Goal: Navigation & Orientation: Find specific page/section

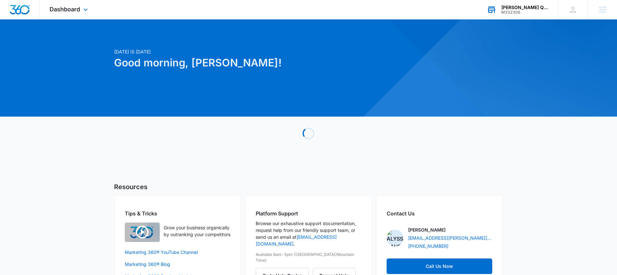
click at [512, 9] on div "Sanchez Quality Drywall Inc." at bounding box center [524, 7] width 47 height 5
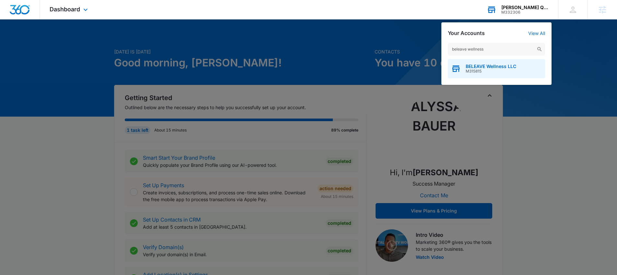
type input "beleave wellness"
click at [474, 67] on span "BELEAVE Wellness LLC" at bounding box center [491, 66] width 51 height 5
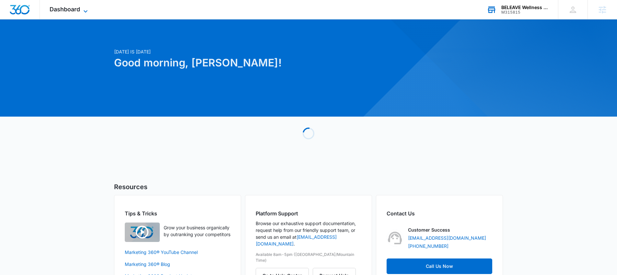
click at [65, 7] on span "Dashboard" at bounding box center [65, 9] width 30 height 7
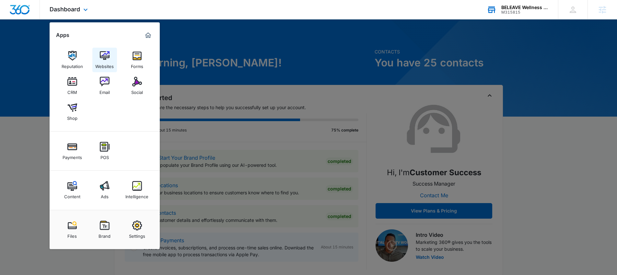
click at [106, 59] on img at bounding box center [105, 56] width 10 height 10
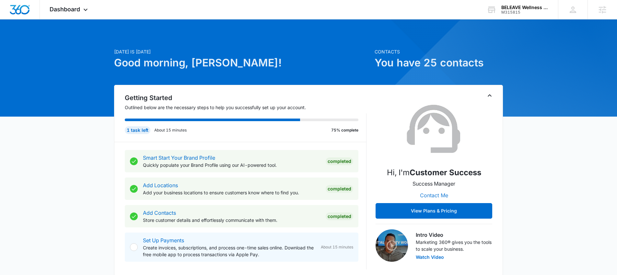
click at [440, 194] on button "Contact Me" at bounding box center [434, 196] width 41 height 16
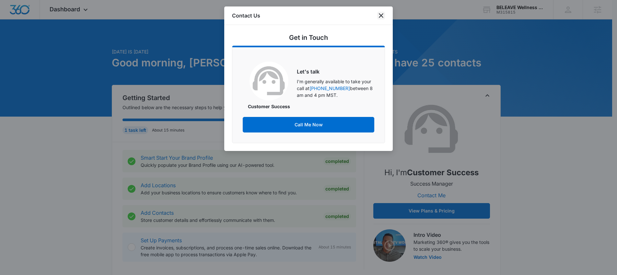
click at [380, 15] on icon "close" at bounding box center [381, 16] width 8 height 8
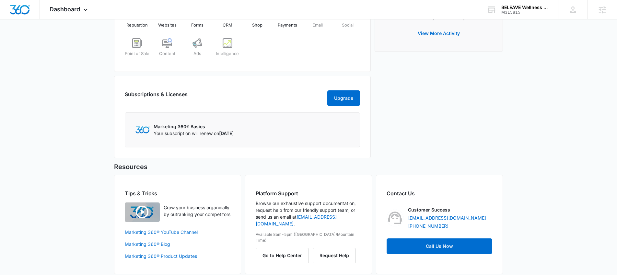
scroll to position [321, 0]
